Goal: Book appointment/travel/reservation

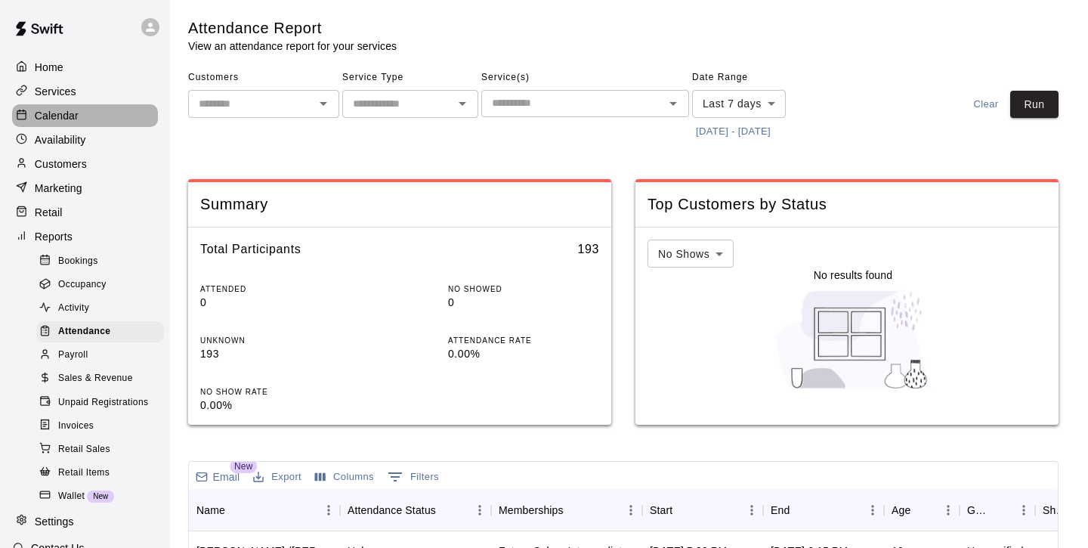
click at [72, 116] on p "Calendar" at bounding box center [57, 115] width 44 height 15
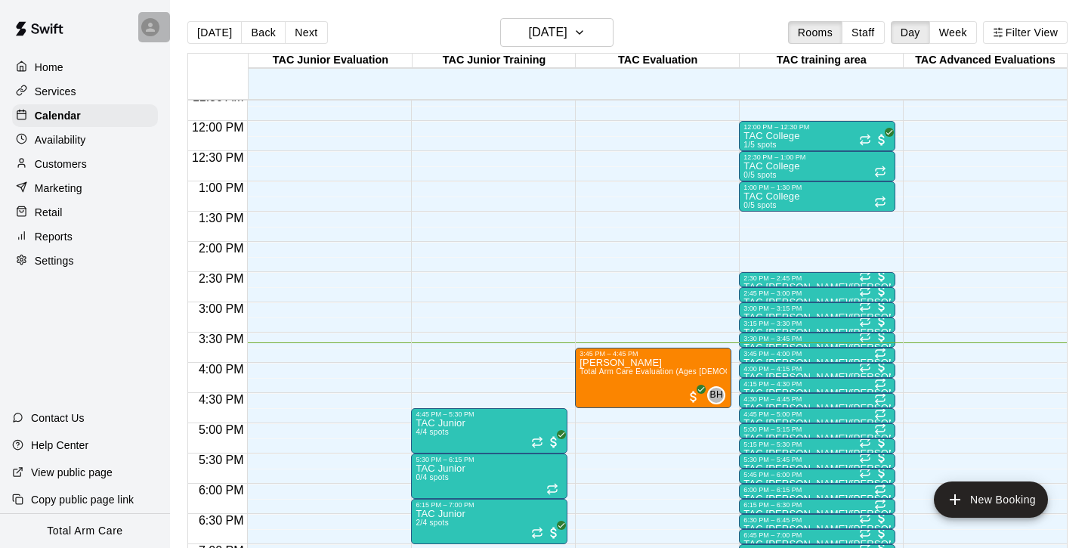
click at [149, 23] on icon at bounding box center [150, 27] width 9 height 9
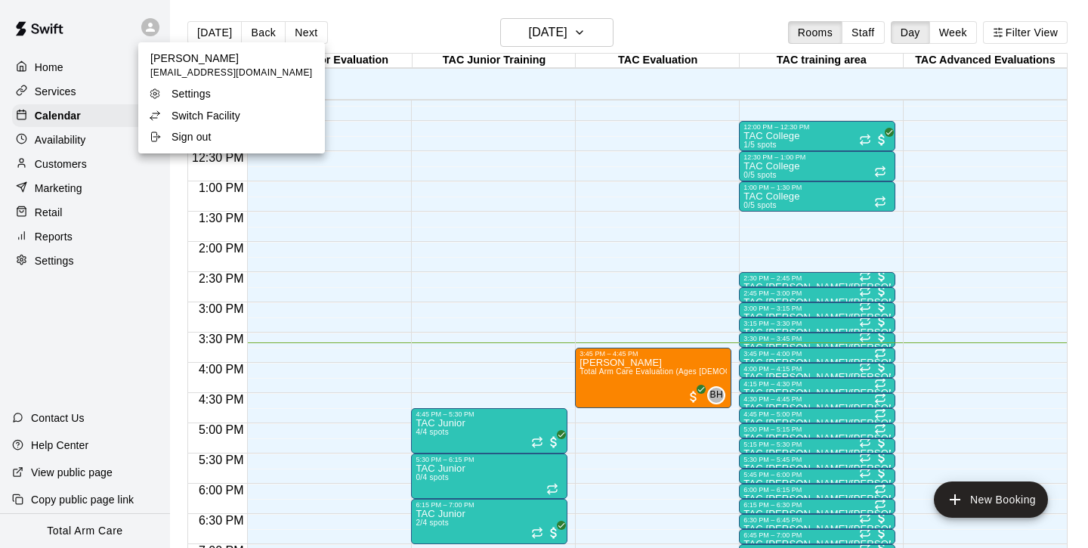
click at [149, 23] on div at bounding box center [544, 274] width 1088 height 548
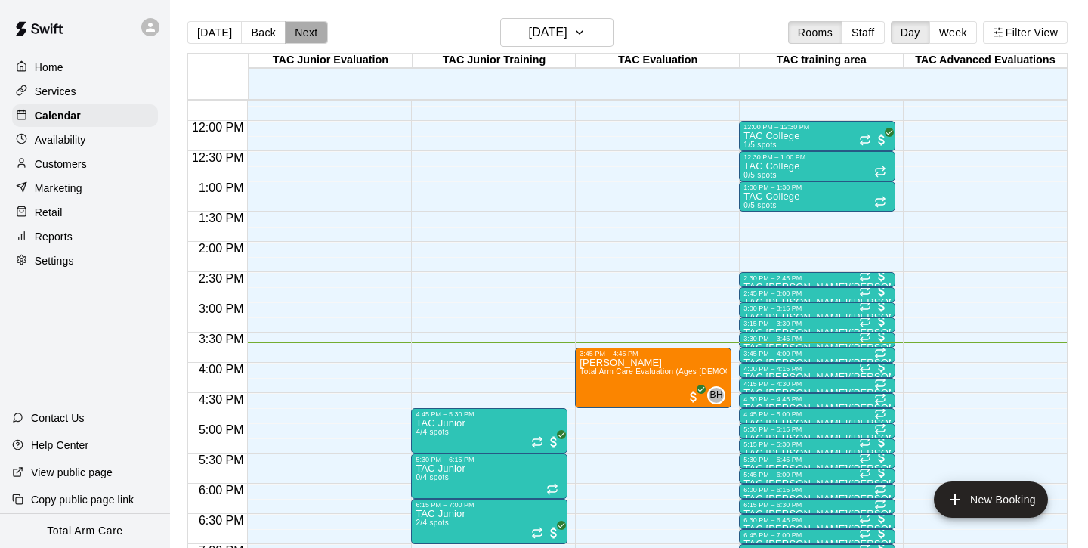
click at [297, 29] on button "Next" at bounding box center [306, 32] width 42 height 23
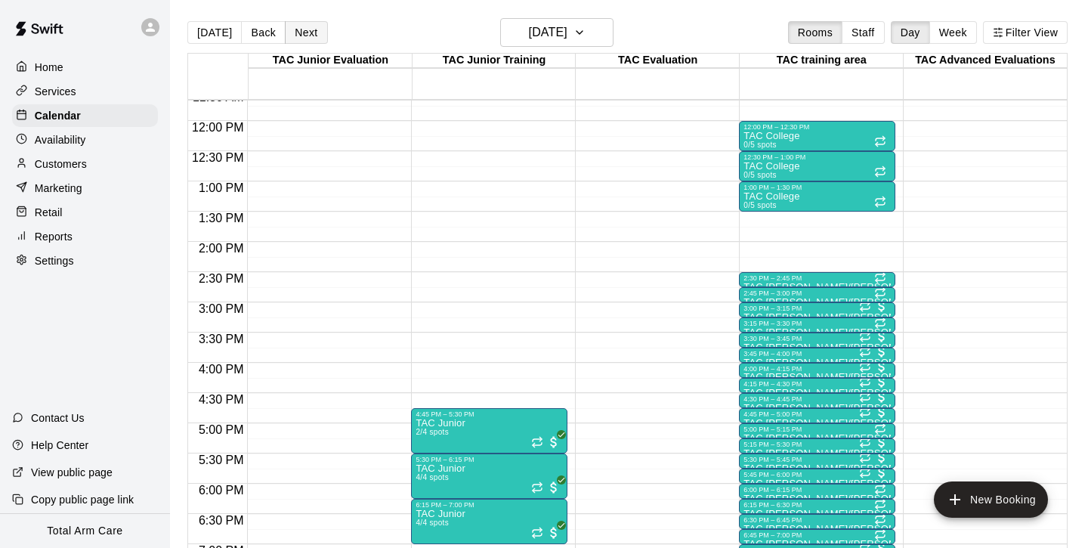
click at [297, 29] on button "Next" at bounding box center [306, 32] width 42 height 23
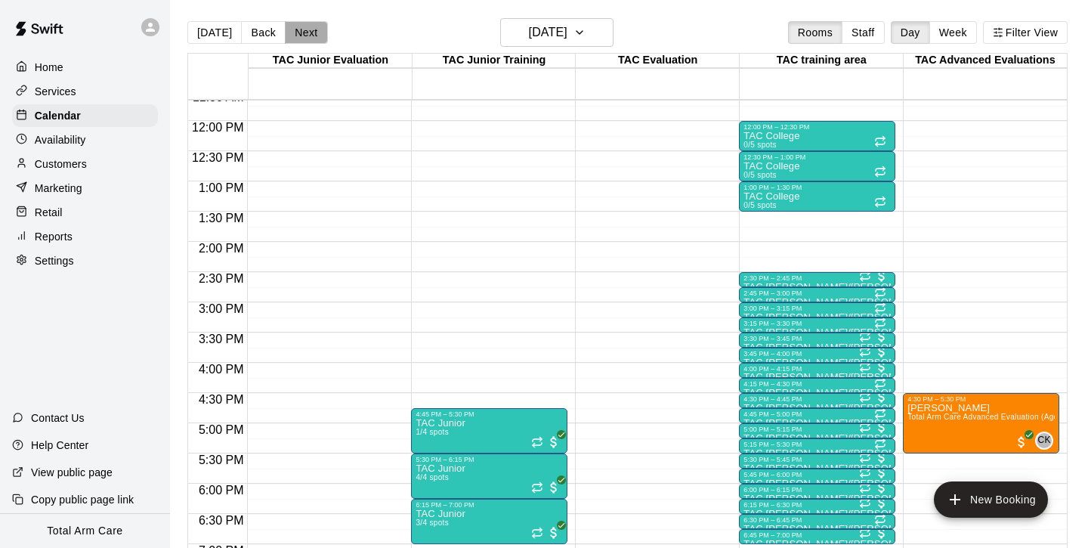
click at [297, 29] on button "Next" at bounding box center [306, 32] width 42 height 23
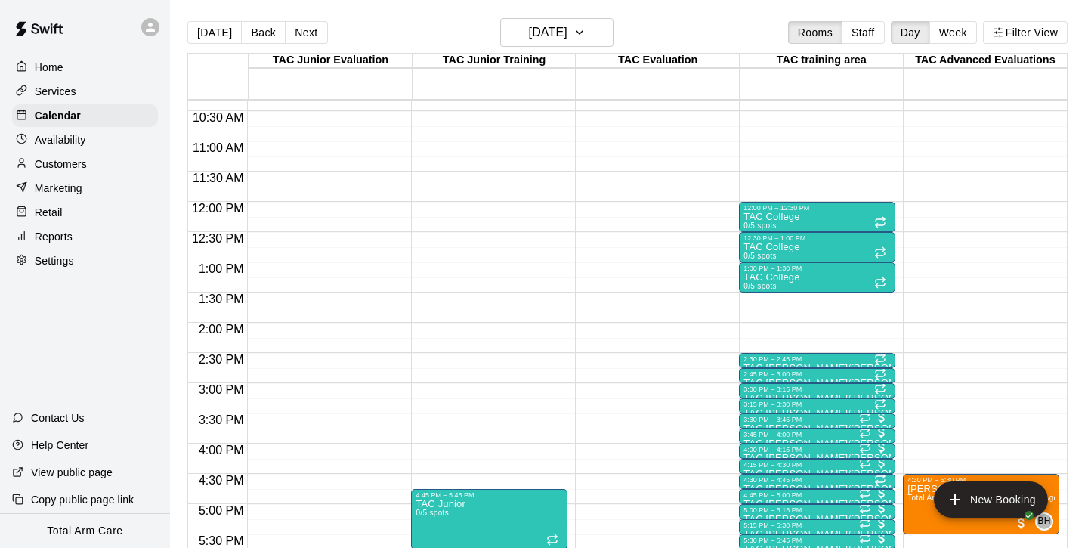
scroll to position [623, 0]
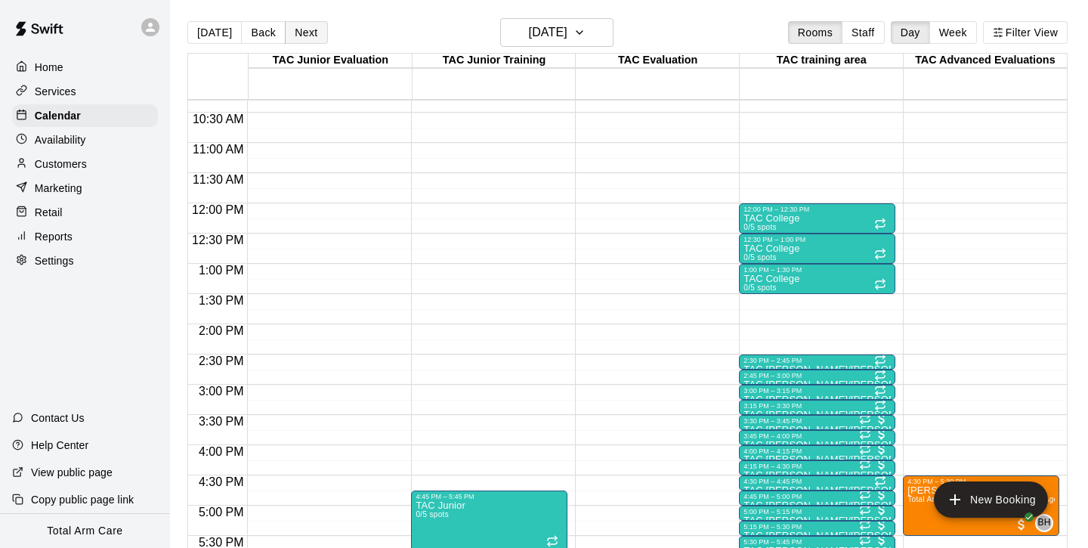
click at [293, 33] on button "Next" at bounding box center [306, 32] width 42 height 23
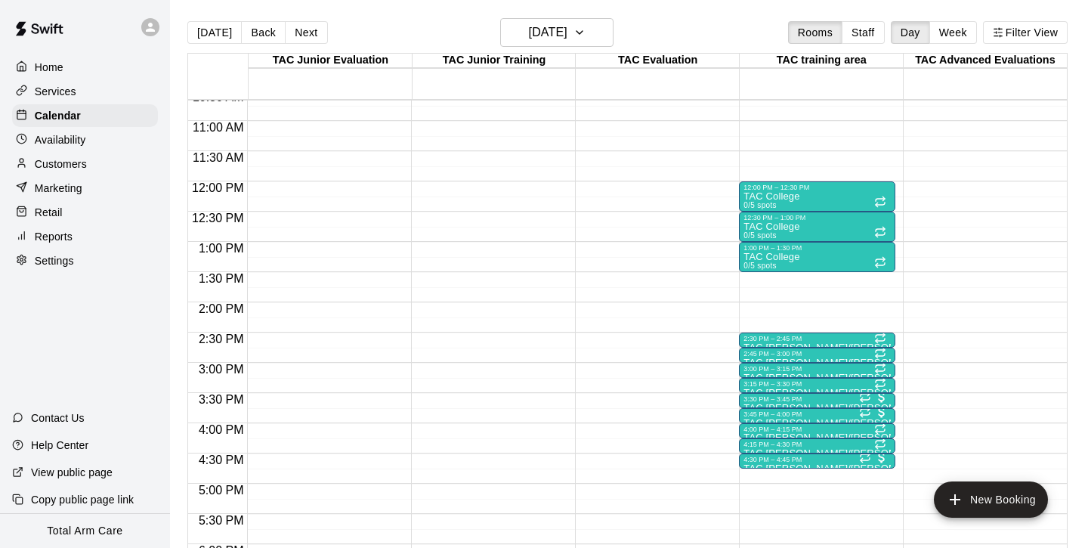
scroll to position [635, 0]
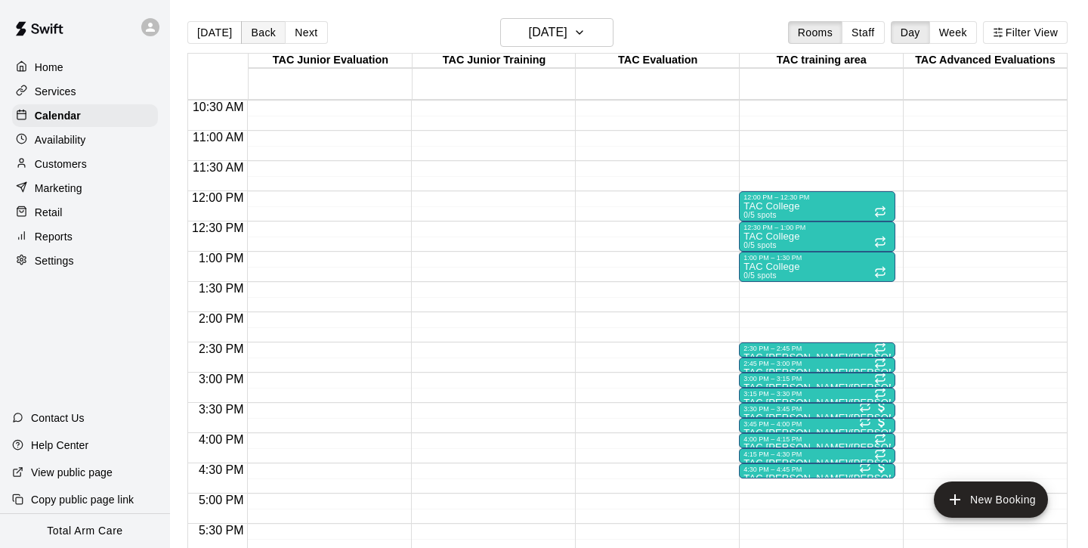
click at [252, 31] on button "Back" at bounding box center [263, 32] width 45 height 23
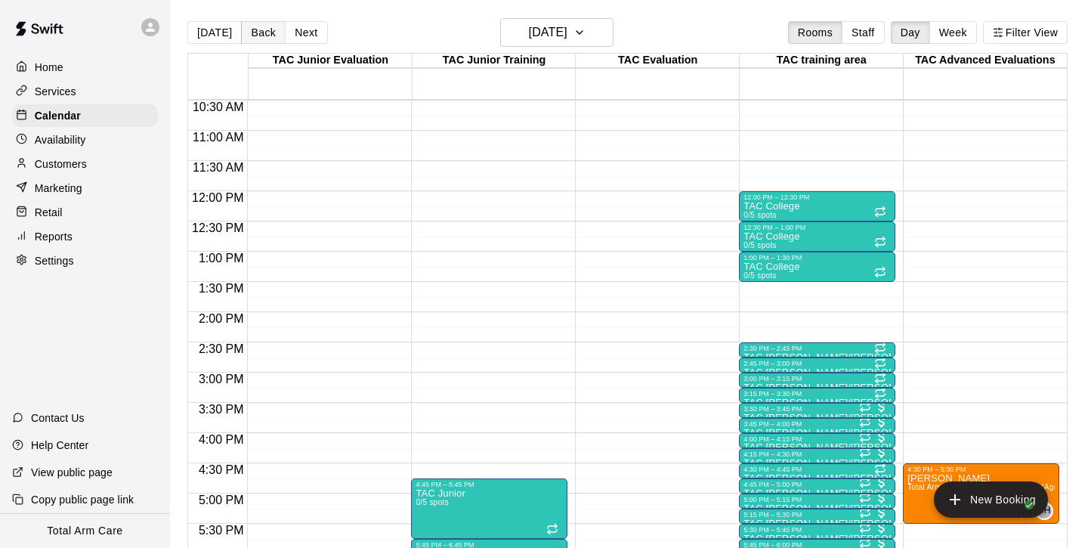
click at [252, 31] on button "Back" at bounding box center [263, 32] width 45 height 23
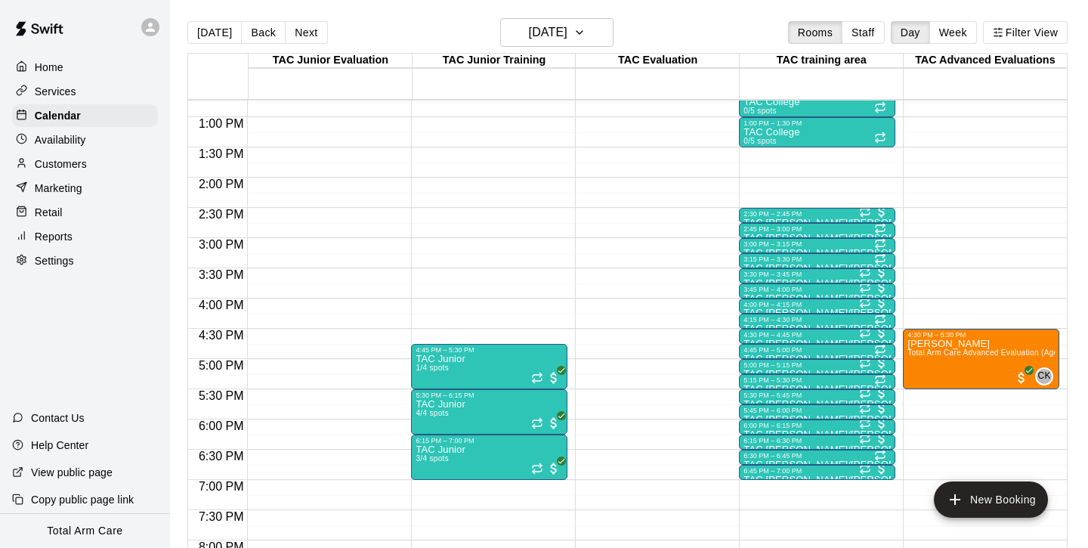
scroll to position [766, 0]
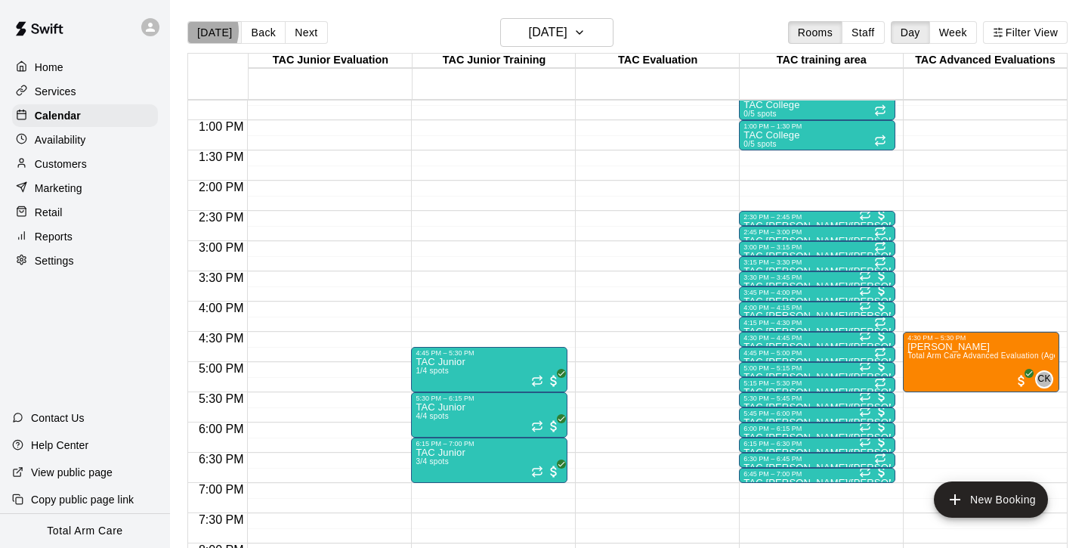
click at [197, 31] on button "[DATE]" at bounding box center [214, 32] width 54 height 23
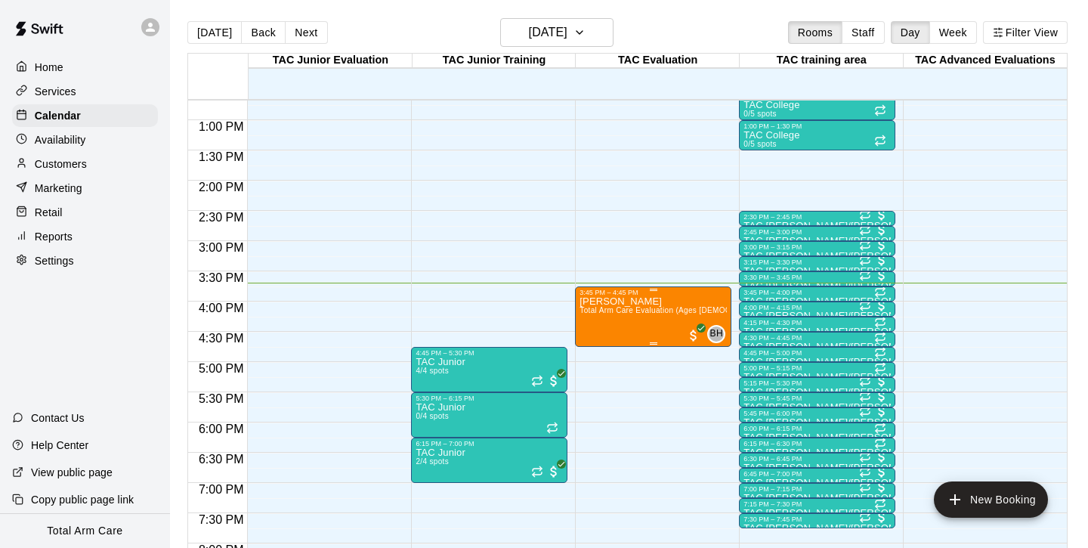
click at [647, 314] on span "Total Arm Care Evaluation (Ages [DEMOGRAPHIC_DATA]+)" at bounding box center [688, 310] width 216 height 8
click at [601, 325] on icon "edit" at bounding box center [596, 323] width 18 height 18
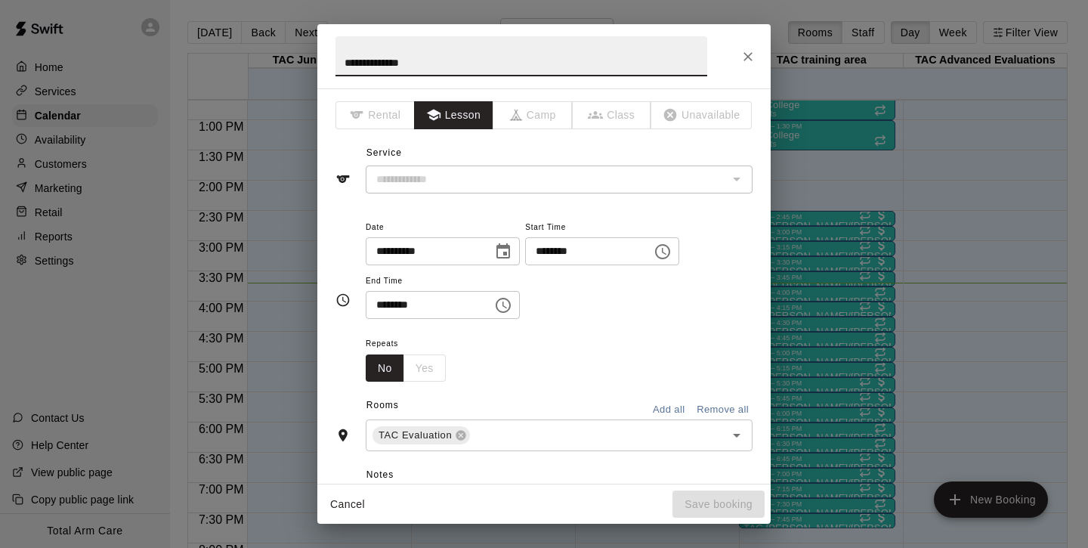
type input "**********"
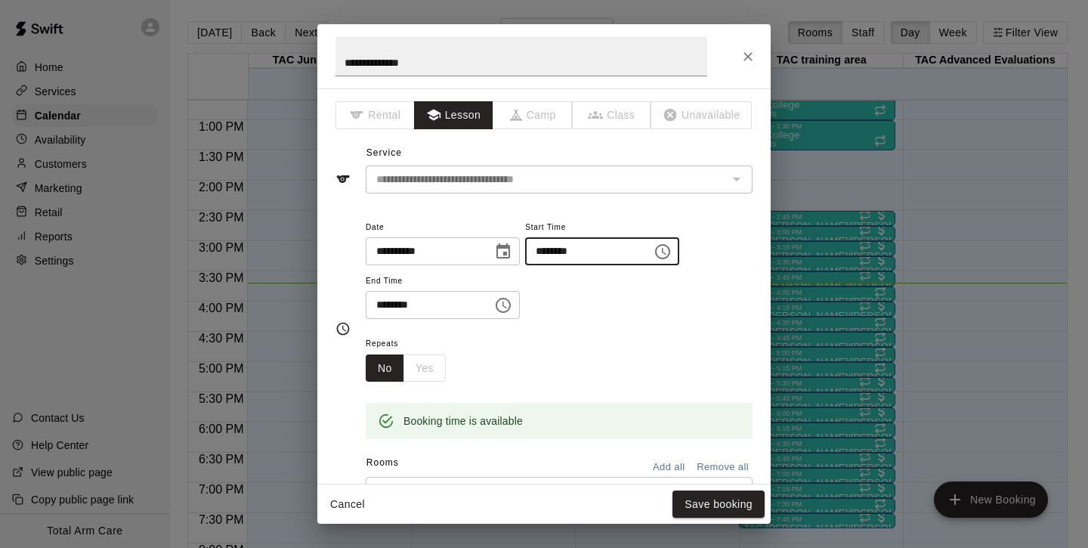
click at [553, 243] on input "********" at bounding box center [583, 251] width 116 height 28
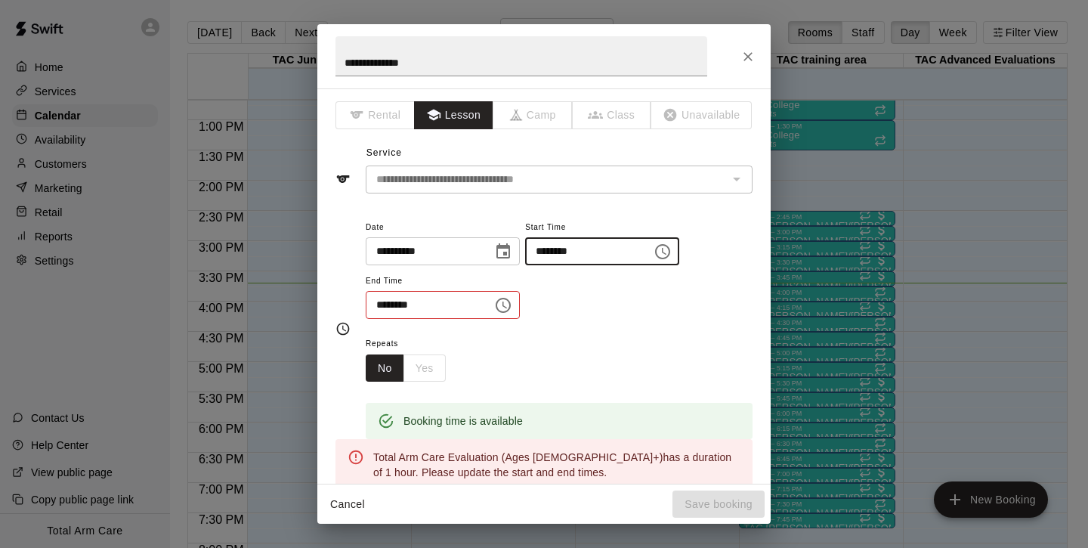
type input "********"
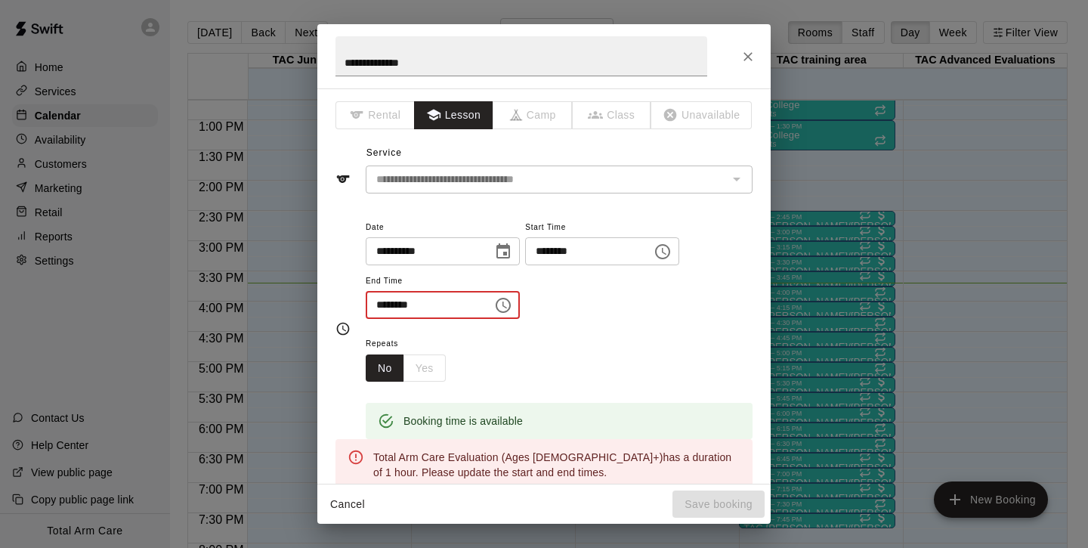
click at [378, 310] on input "********" at bounding box center [424, 305] width 116 height 28
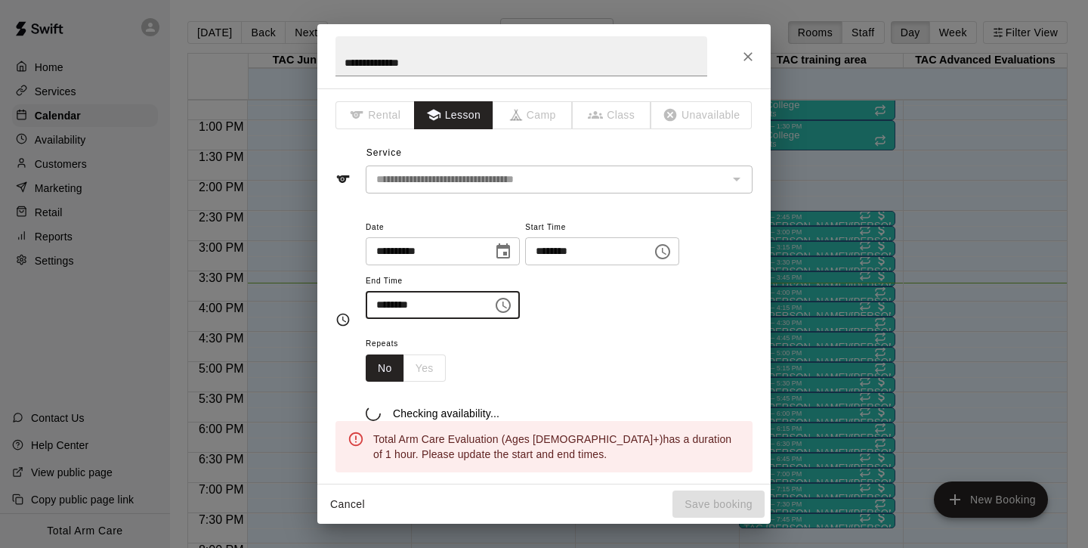
type input "********"
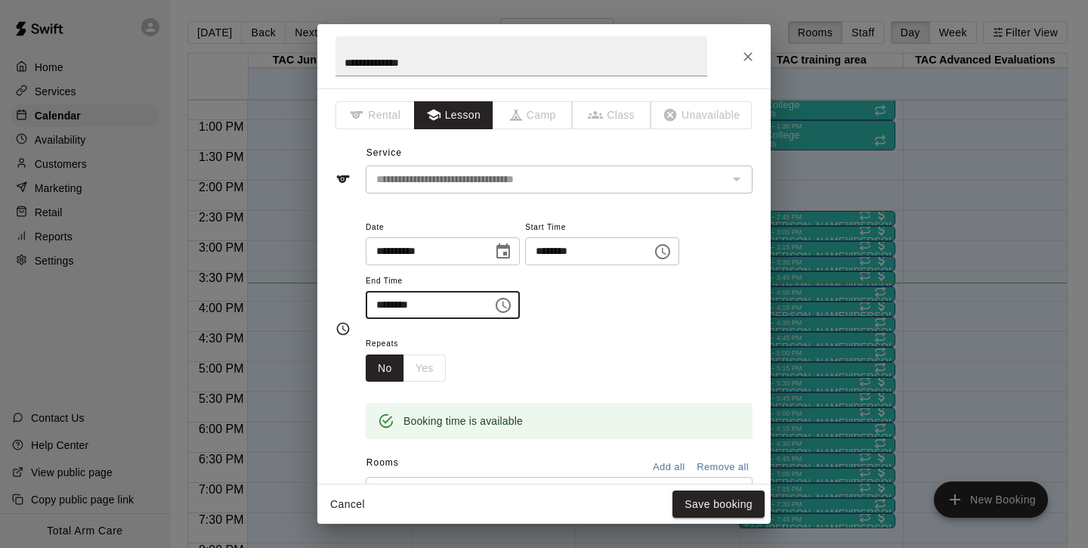
click at [509, 251] on icon "Choose date, selected date is Oct 13, 2025" at bounding box center [503, 252] width 18 height 18
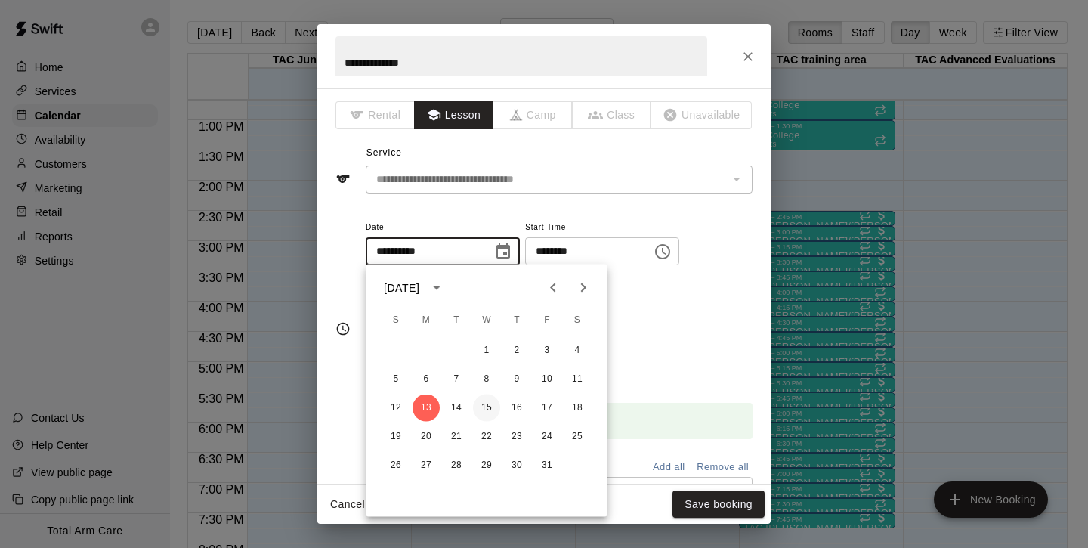
click at [487, 409] on button "15" at bounding box center [486, 408] width 27 height 27
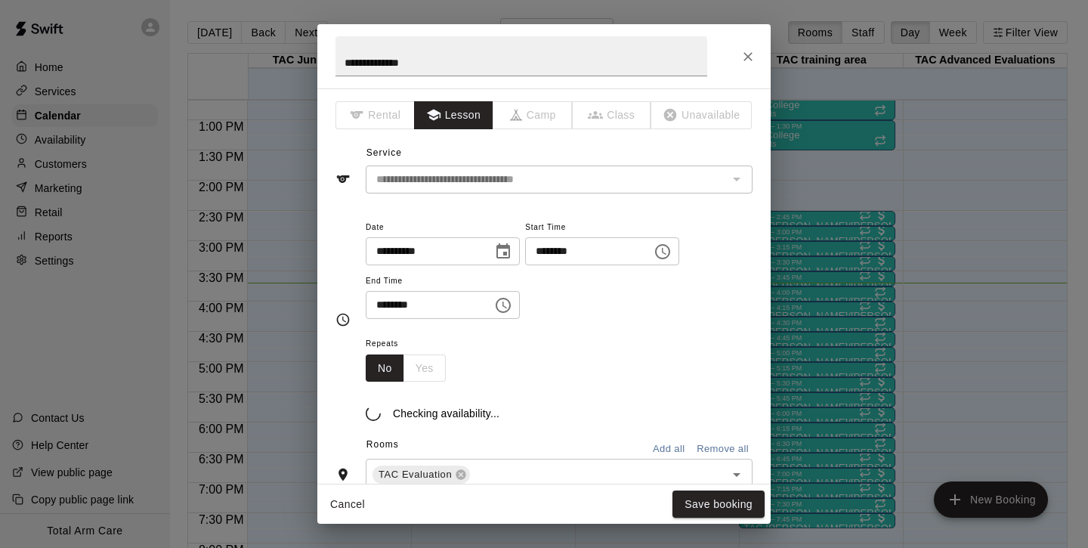
type input "**********"
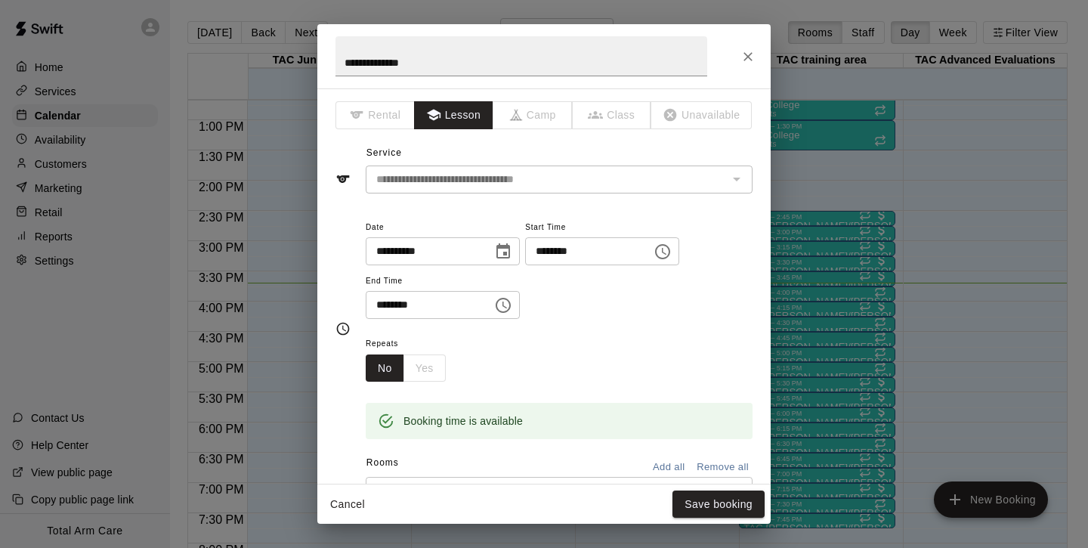
click at [611, 336] on div "Repeats No Yes" at bounding box center [559, 358] width 387 height 48
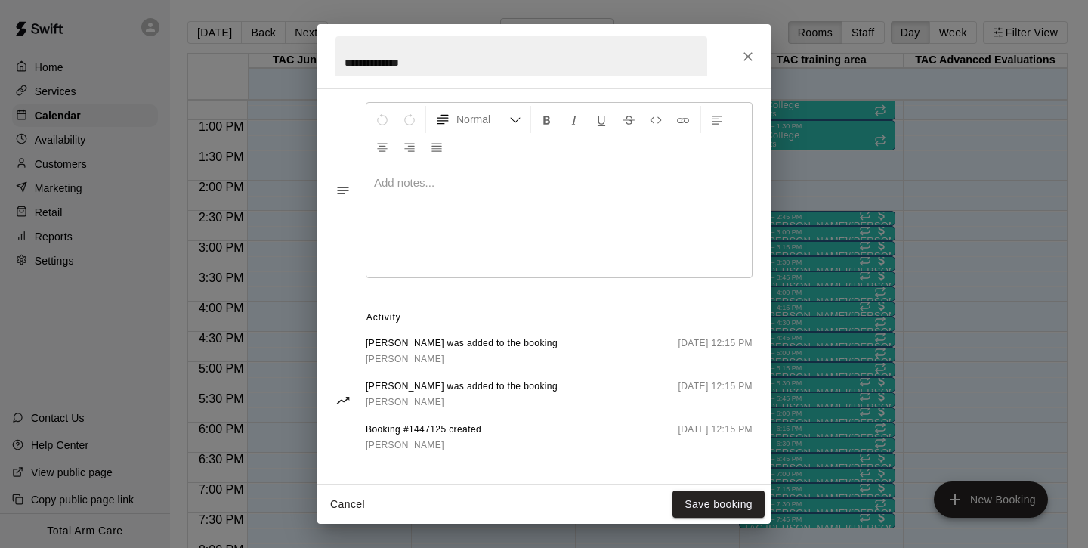
scroll to position [446, 0]
click at [714, 501] on button "Save booking" at bounding box center [719, 505] width 92 height 28
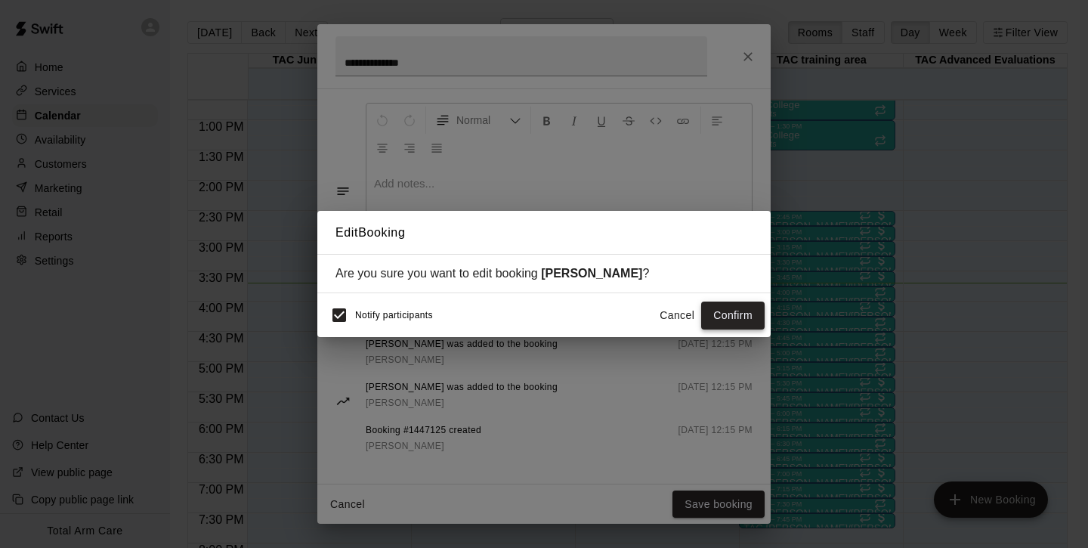
click at [738, 310] on button "Confirm" at bounding box center [732, 316] width 63 height 28
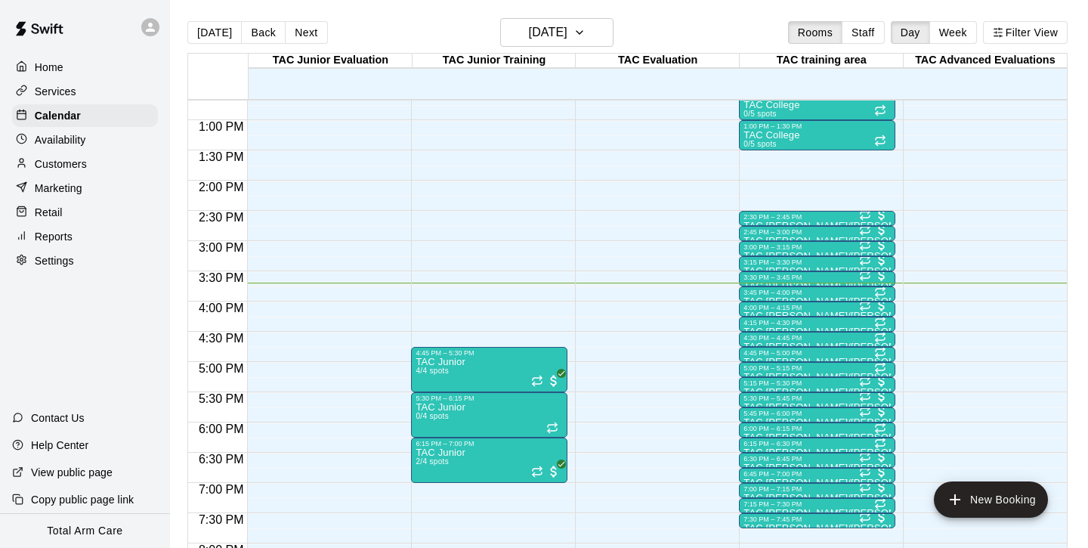
scroll to position [0, 0]
click at [308, 43] on button "Next" at bounding box center [306, 32] width 42 height 23
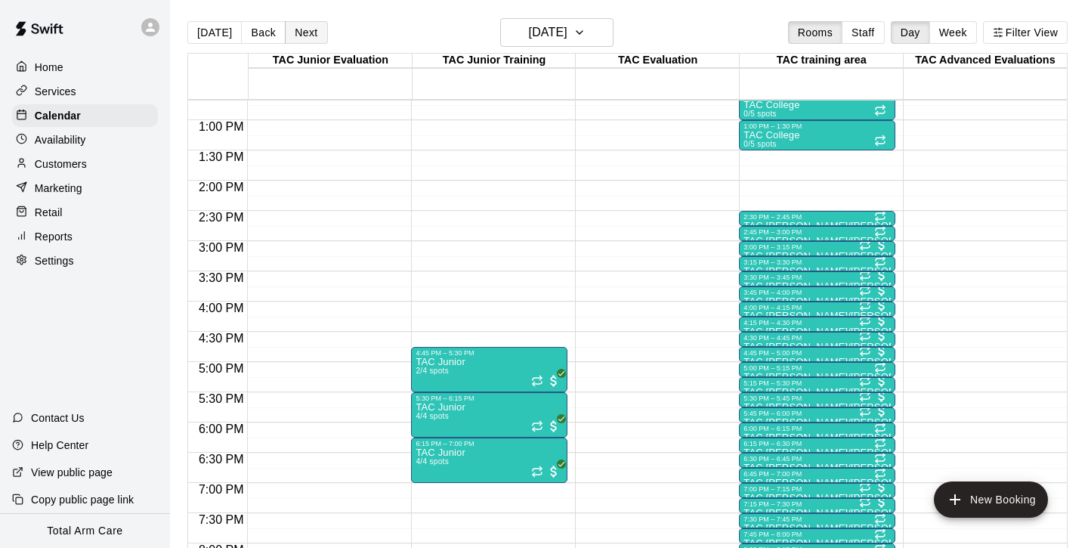
click at [308, 43] on div "[DATE] Back [DATE][DATE] Rooms Staff Day Week Filter View TAC Junior Evaluation…" at bounding box center [627, 292] width 881 height 548
click at [308, 43] on button "Next" at bounding box center [306, 32] width 42 height 23
